Goal: Register for event/course

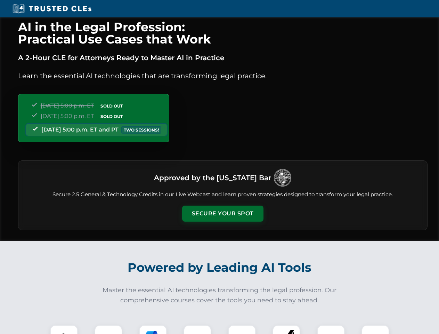
click at [222, 213] on button "Secure Your Spot" at bounding box center [222, 213] width 81 height 16
click at [64, 329] on img at bounding box center [64, 339] width 20 height 20
